Goal: Information Seeking & Learning: Check status

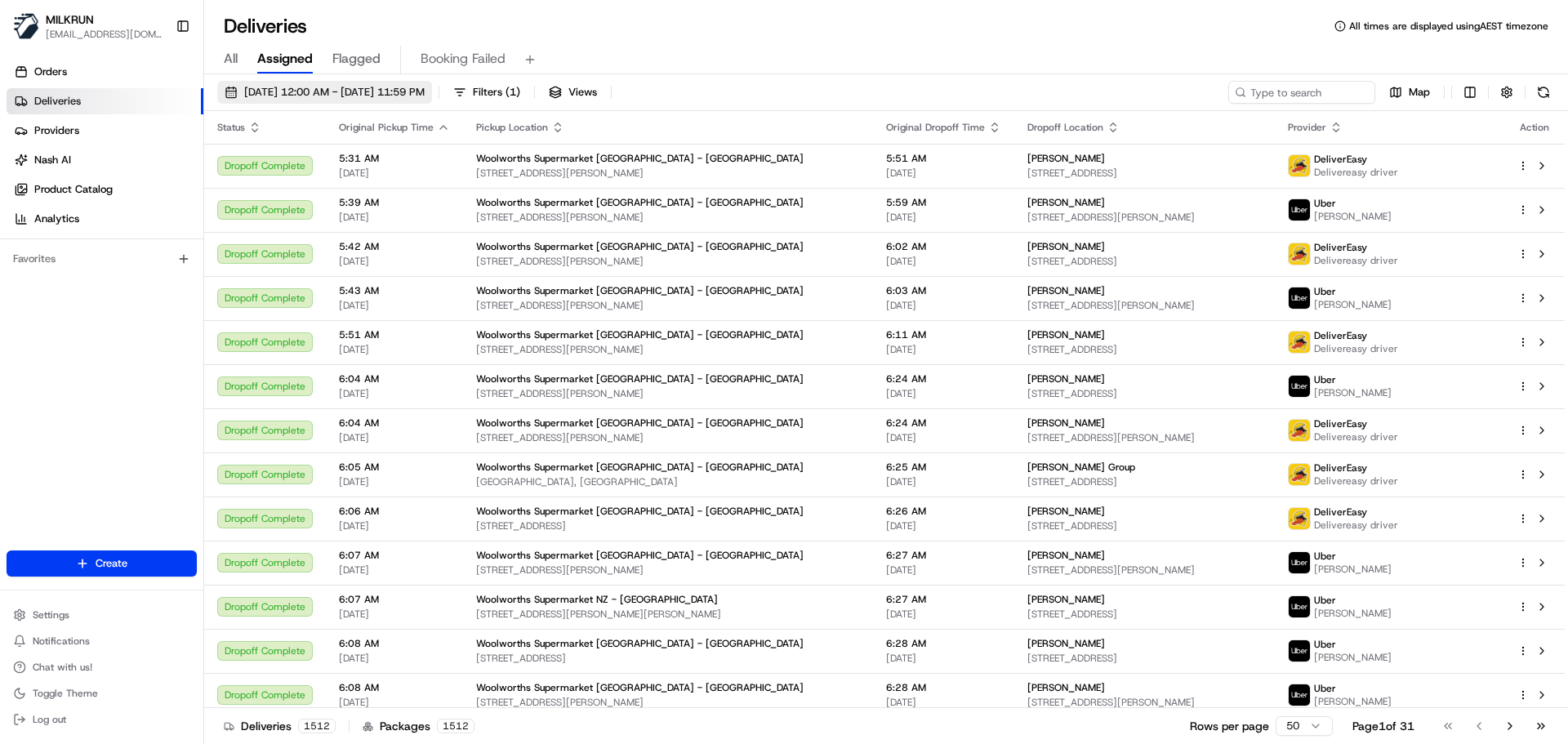
click at [264, 88] on span "[DATE] 12:00 AM - [DATE] 11:59 PM" at bounding box center [334, 91] width 180 height 15
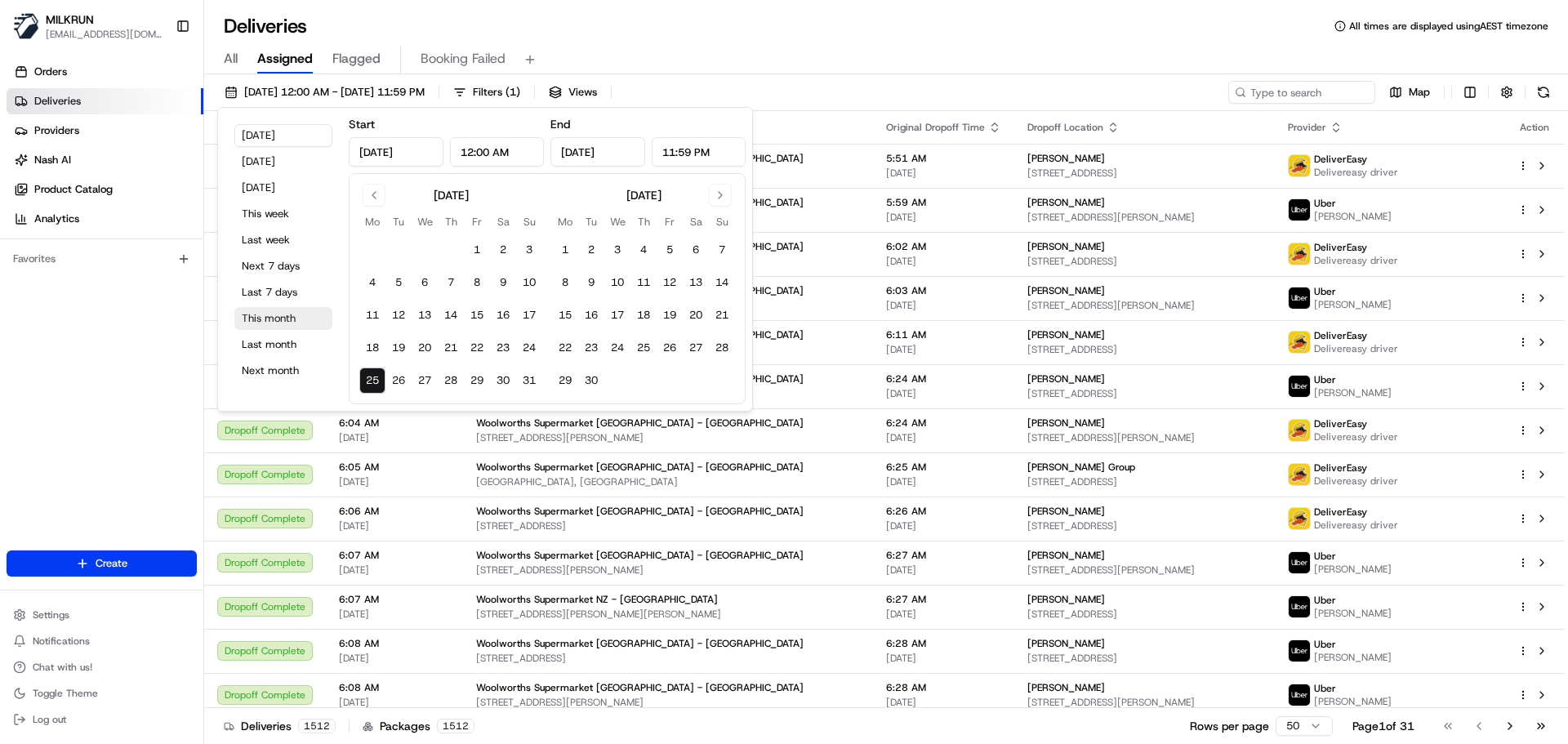
click at [287, 326] on button "This month" at bounding box center [283, 318] width 98 height 23
type input "[DATE]"
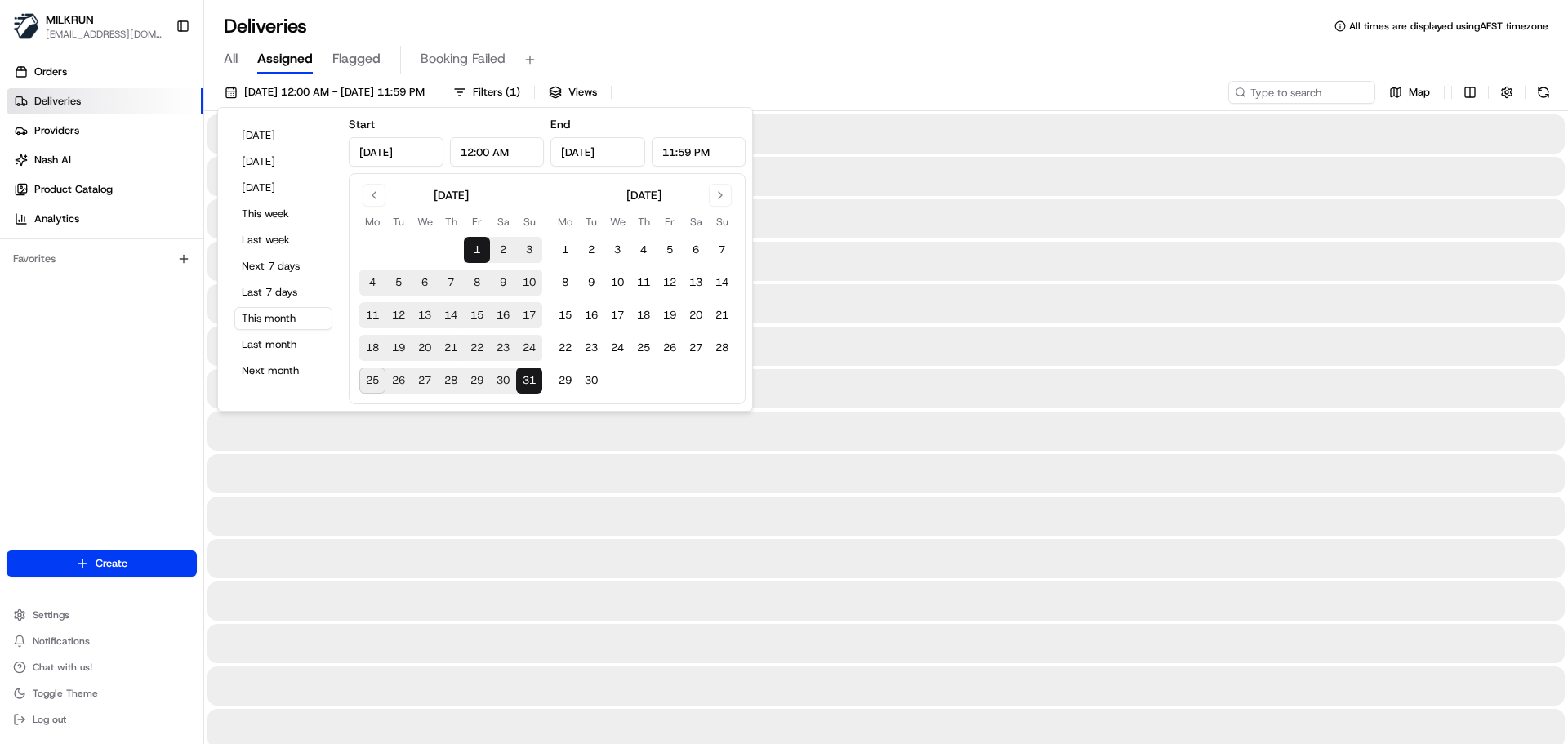
drag, startPoint x: 1305, startPoint y: 71, endPoint x: 1293, endPoint y: 82, distance: 16.3
click at [1305, 71] on div "All Assigned Flagged Booking Failed" at bounding box center [885, 59] width 1363 height 29
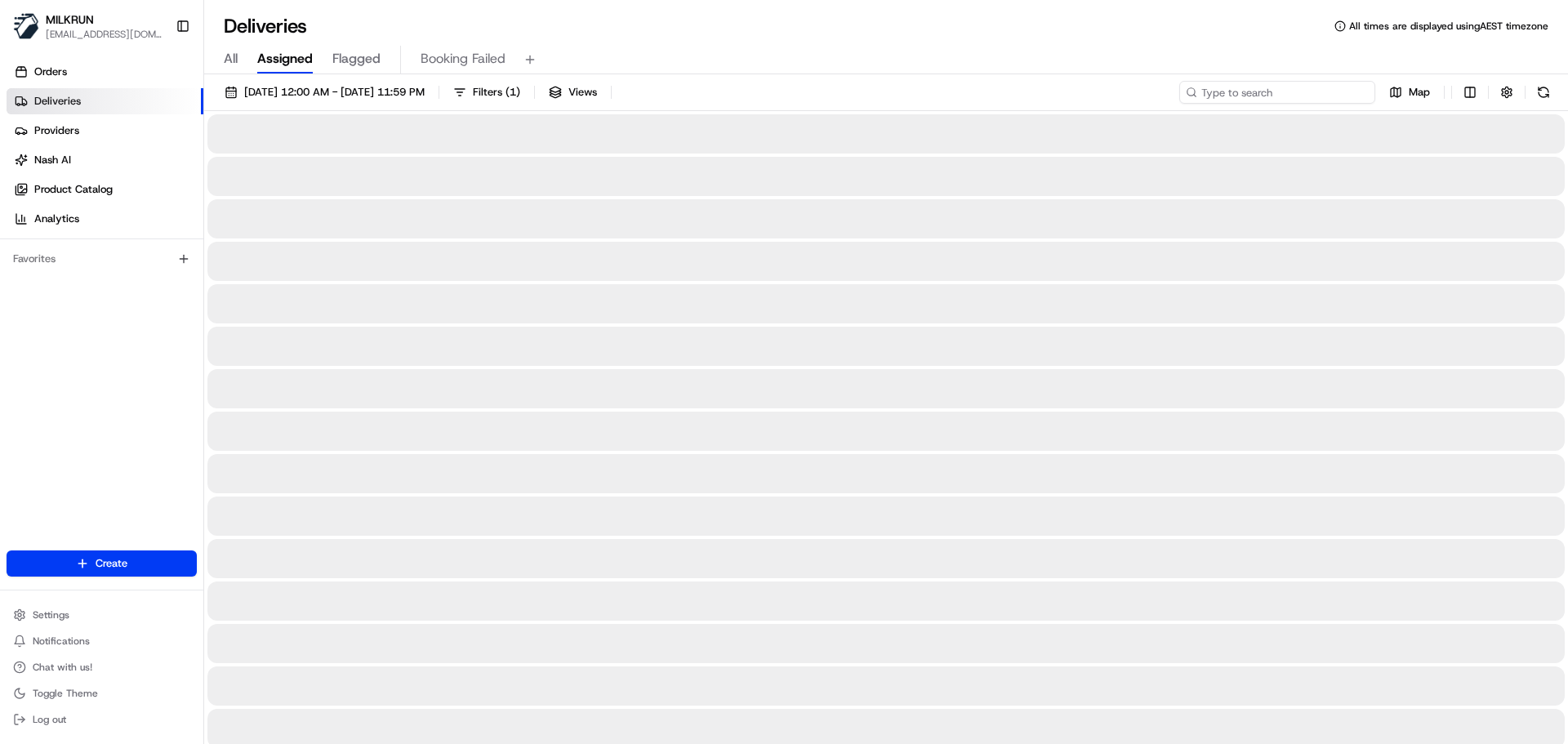
click at [1293, 82] on input at bounding box center [1276, 92] width 196 height 23
paste input "[PERSON_NAME]"
type input "[PERSON_NAME]"
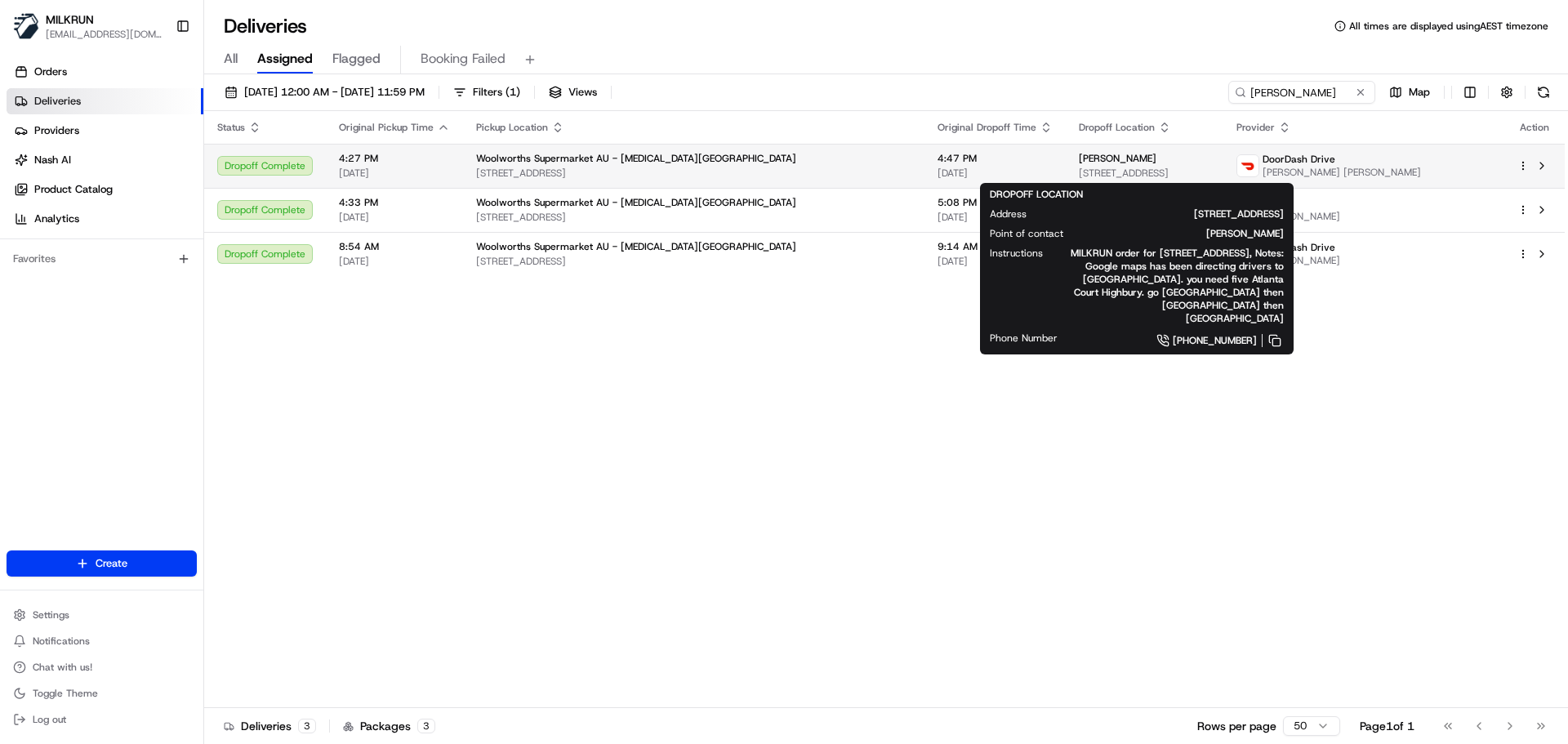
click at [1210, 171] on span "[STREET_ADDRESS]" at bounding box center [1144, 172] width 132 height 13
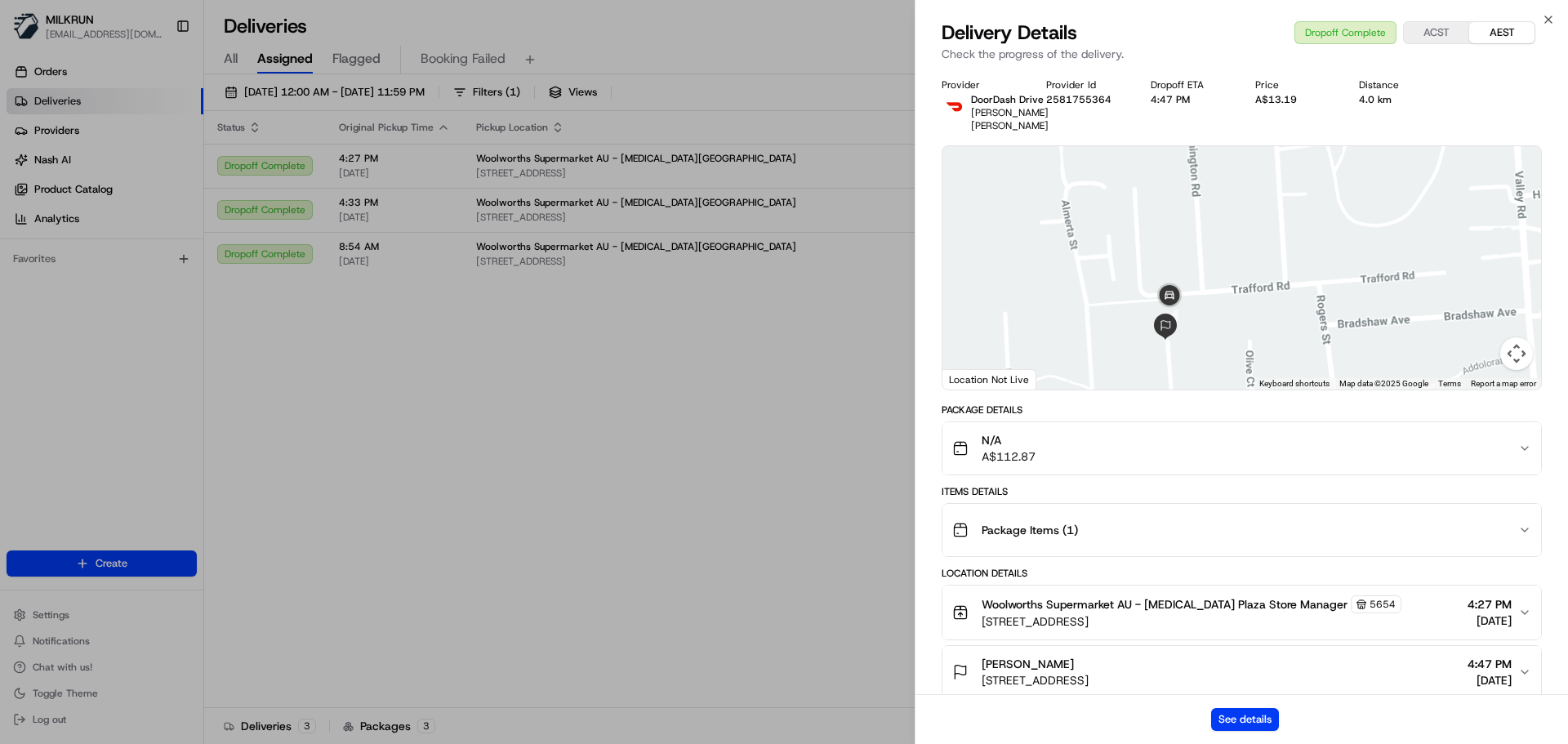
drag, startPoint x: 1171, startPoint y: 319, endPoint x: 1268, endPoint y: 319, distance: 97.0
click at [1268, 319] on div at bounding box center [1241, 267] width 598 height 243
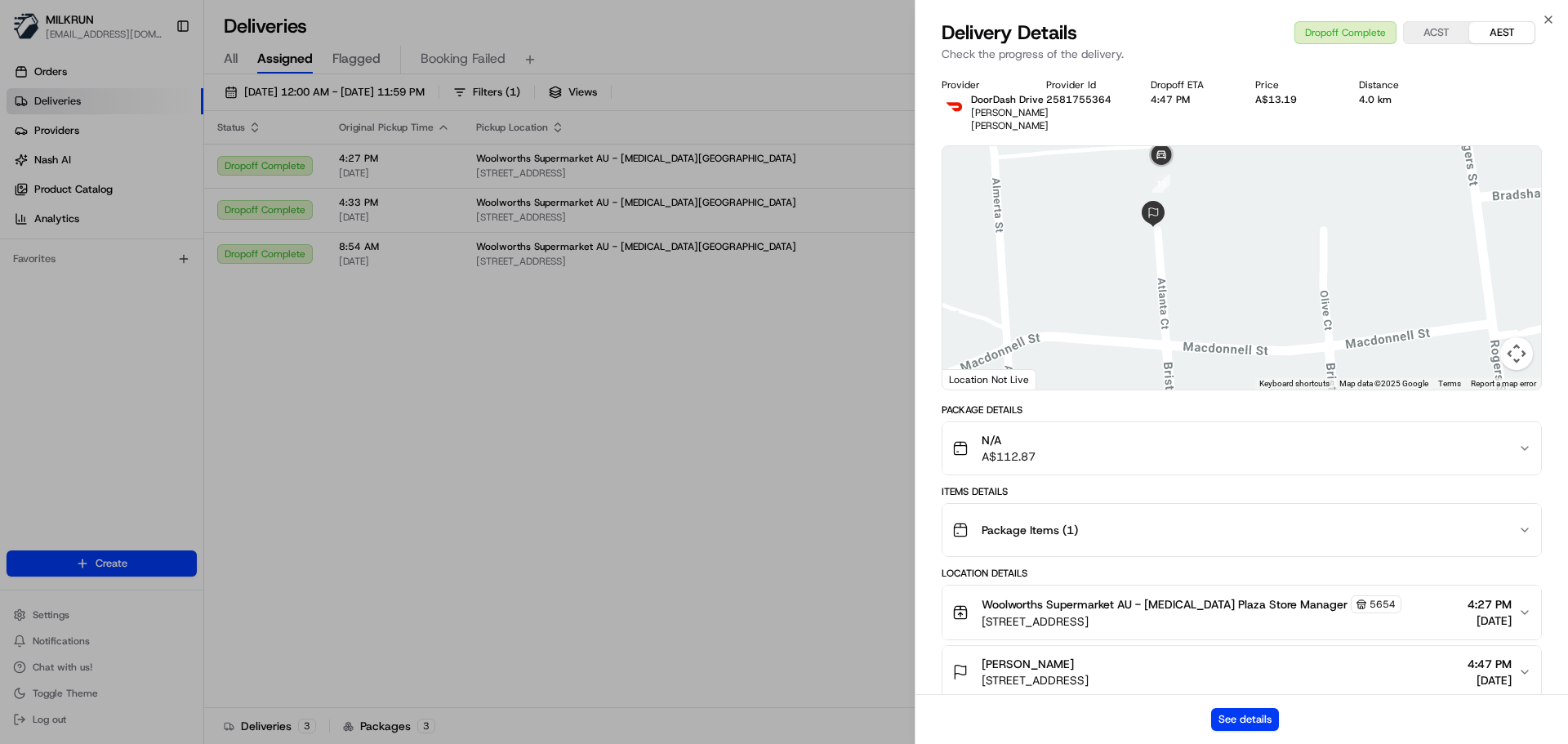
drag, startPoint x: 1227, startPoint y: 306, endPoint x: 1233, endPoint y: 256, distance: 50.4
click at [1267, 251] on div at bounding box center [1241, 267] width 598 height 243
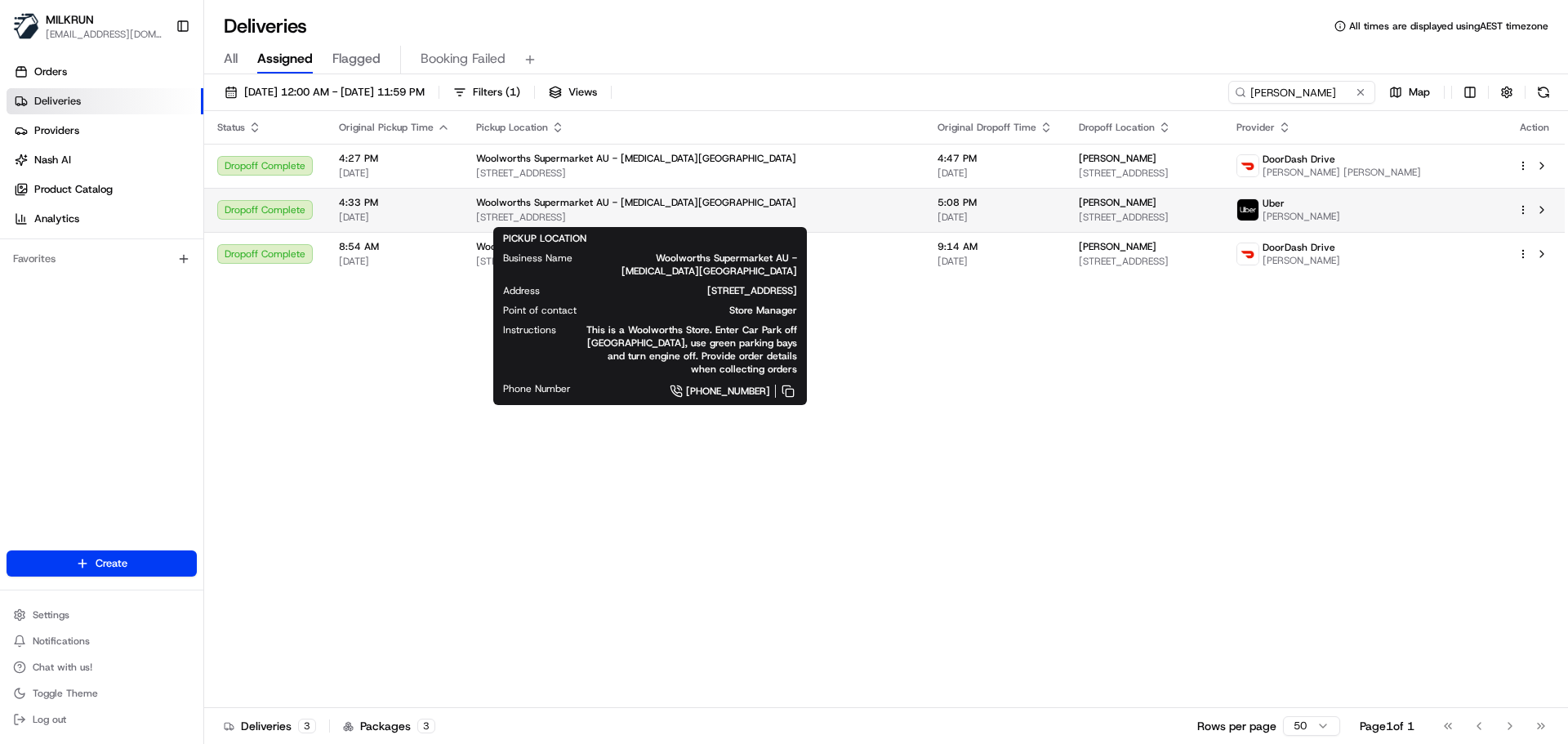
click at [804, 215] on span "[STREET_ADDRESS]" at bounding box center [693, 217] width 436 height 13
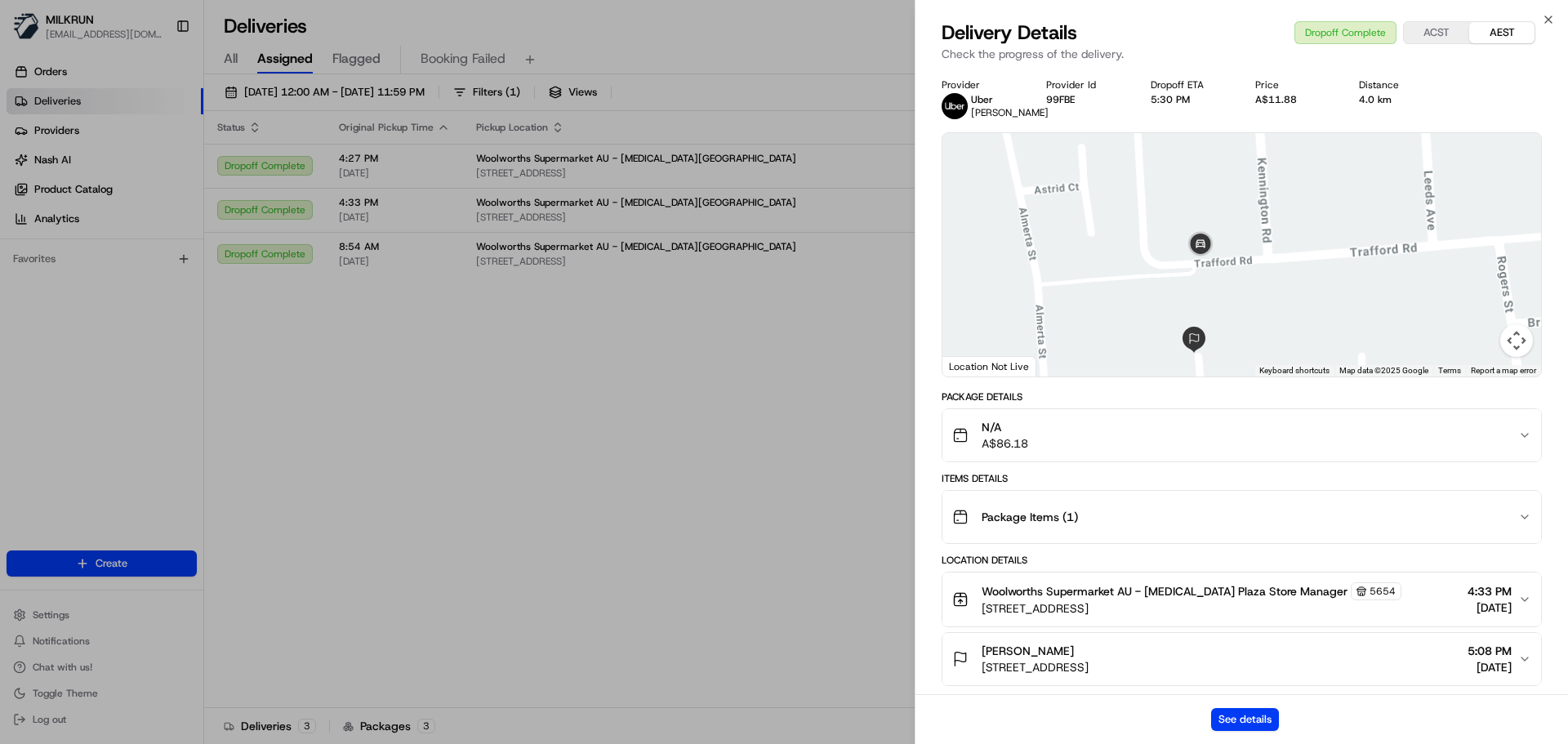
drag, startPoint x: 1396, startPoint y: 260, endPoint x: 1283, endPoint y: 293, distance: 117.7
click at [1283, 293] on div at bounding box center [1241, 254] width 598 height 243
drag, startPoint x: 1159, startPoint y: 295, endPoint x: 1215, endPoint y: 247, distance: 73.8
click at [1215, 247] on div at bounding box center [1241, 254] width 598 height 243
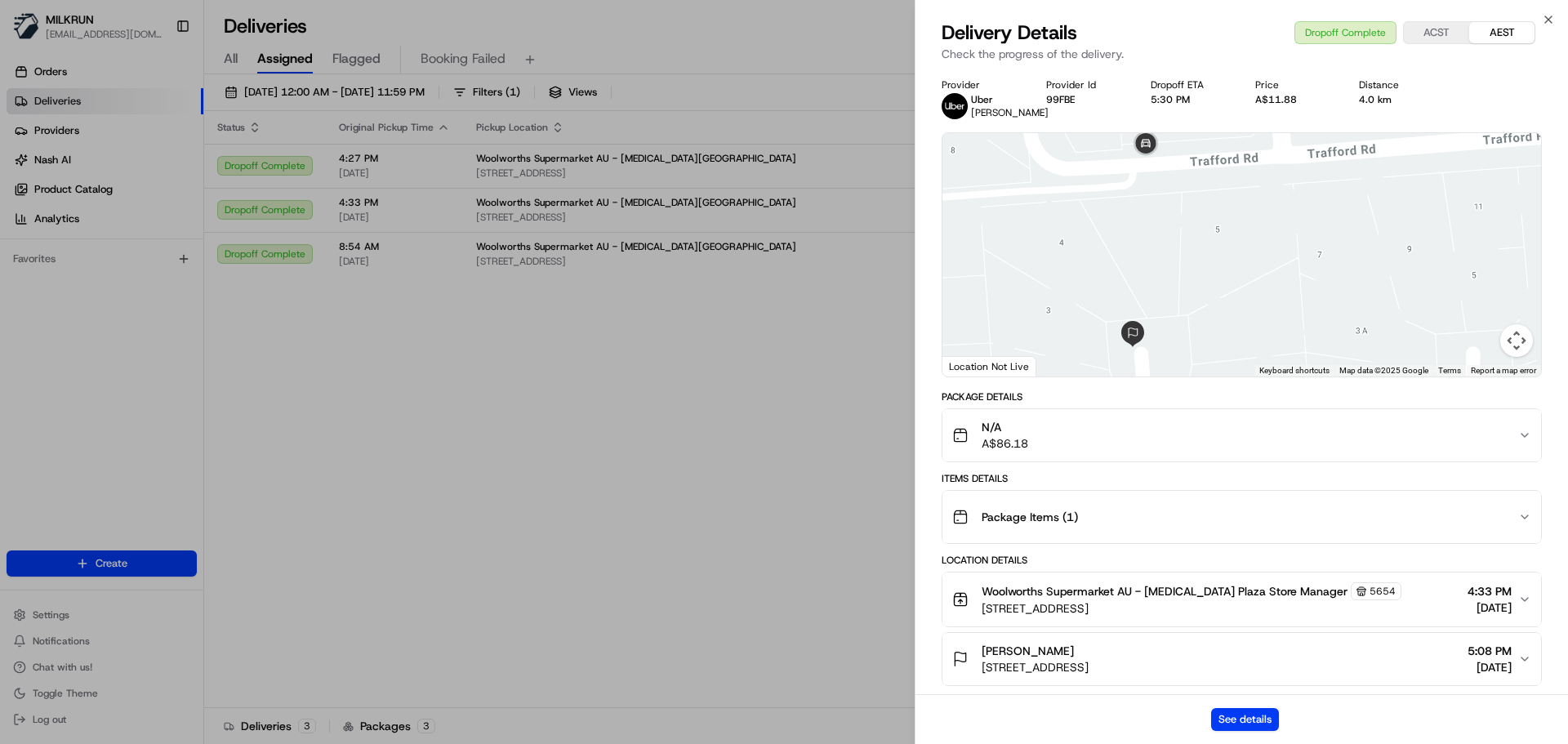
drag, startPoint x: 1203, startPoint y: 208, endPoint x: 1198, endPoint y: 194, distance: 14.9
click at [1198, 194] on div at bounding box center [1241, 254] width 598 height 243
click at [1235, 716] on button "See details" at bounding box center [1245, 720] width 68 height 23
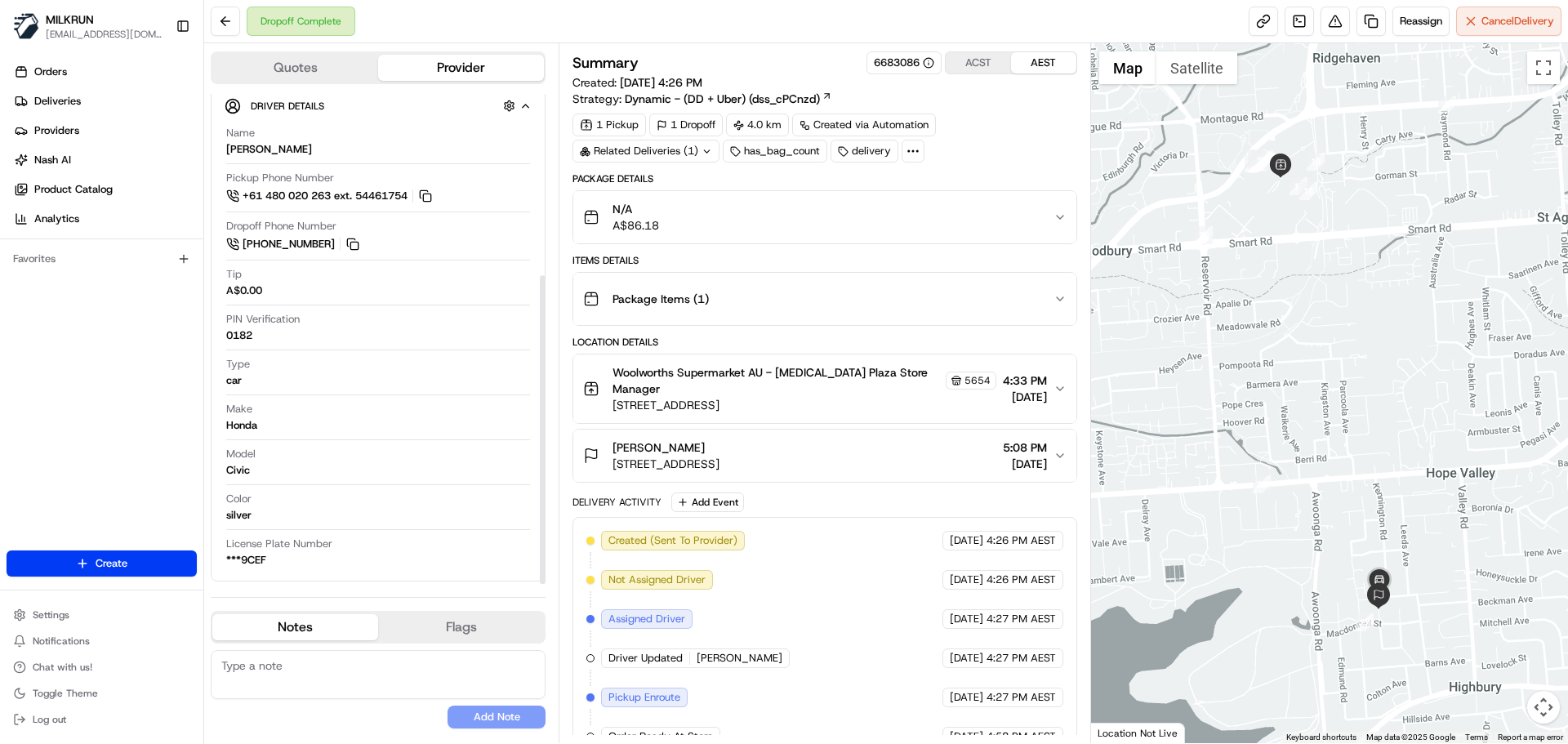
scroll to position [288, 0]
